Goal: Check status: Check status

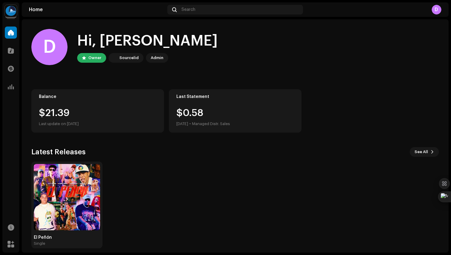
click at [3, 9] on navigation-account-switch "Digimatrix Group - Khriz Emil" at bounding box center [10, 10] width 17 height 17
click at [10, 14] on img at bounding box center [11, 11] width 12 height 12
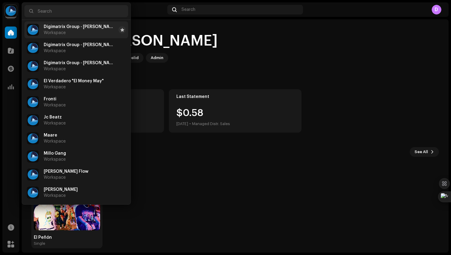
scroll to position [163, 0]
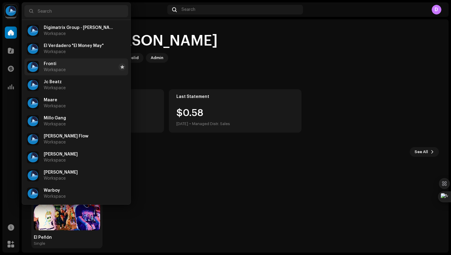
click at [69, 67] on li "Fronti Workspace" at bounding box center [76, 66] width 104 height 17
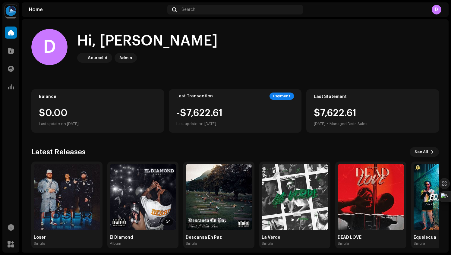
scroll to position [5, 0]
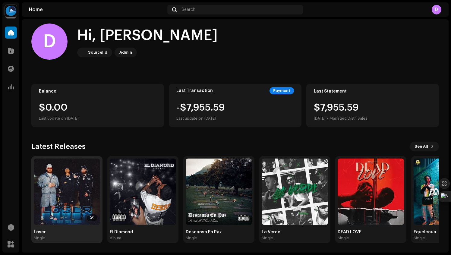
click at [55, 196] on img at bounding box center [67, 191] width 66 height 66
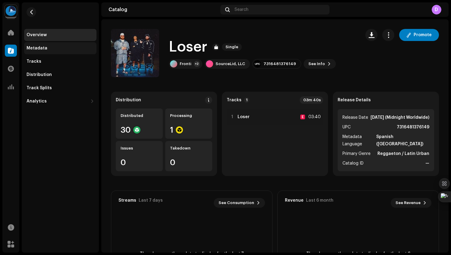
click at [52, 48] on div "Metadata" at bounding box center [60, 48] width 67 height 5
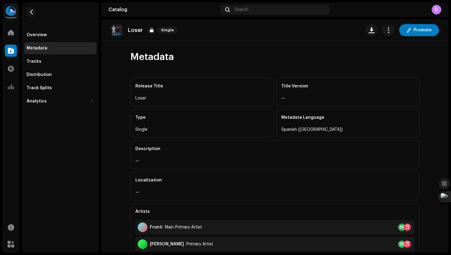
click at [145, 99] on div "Loser" at bounding box center [201, 98] width 133 height 7
click at [40, 33] on div "Overview" at bounding box center [37, 35] width 20 height 5
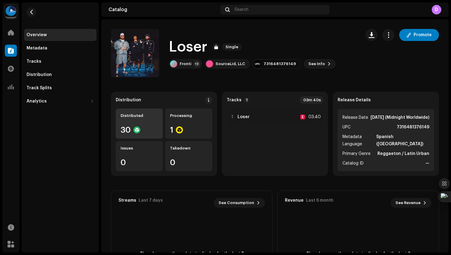
click at [152, 122] on div "Distributed 30" at bounding box center [139, 123] width 47 height 30
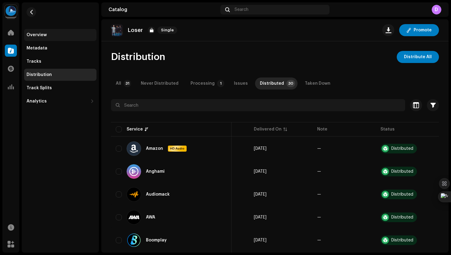
click at [49, 36] on div "Overview" at bounding box center [60, 35] width 67 height 5
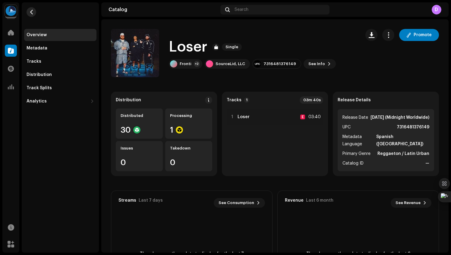
click at [27, 11] on button "button" at bounding box center [32, 12] width 10 height 10
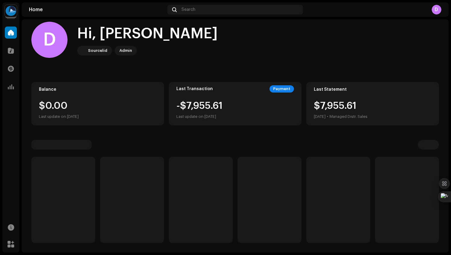
scroll to position [5, 0]
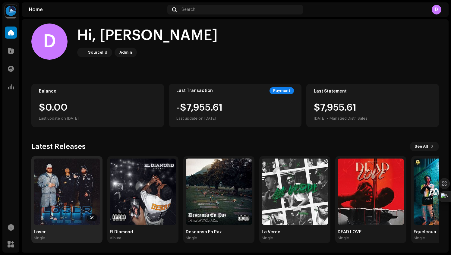
click at [88, 198] on img at bounding box center [67, 191] width 66 height 66
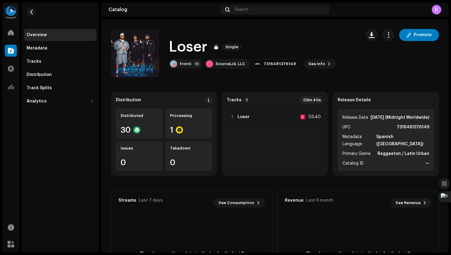
scroll to position [8, 0]
click at [258, 141] on div "1 Loser E 03:40" at bounding box center [275, 139] width 96 height 63
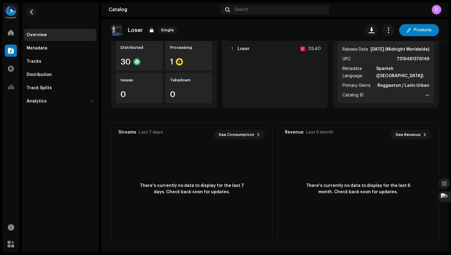
scroll to position [0, 0]
